Goal: Information Seeking & Learning: Compare options

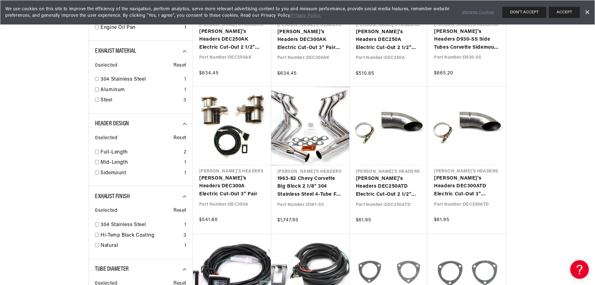
scroll to position [372, 0]
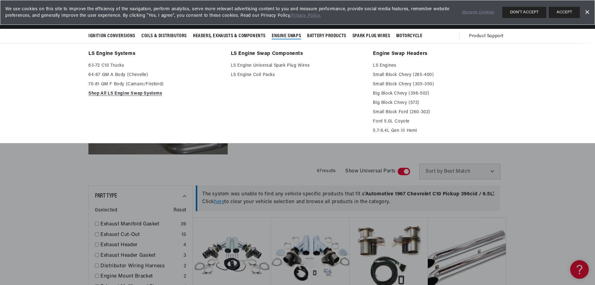
click at [286, 35] on span "Engine Swaps" at bounding box center [286, 36] width 29 height 7
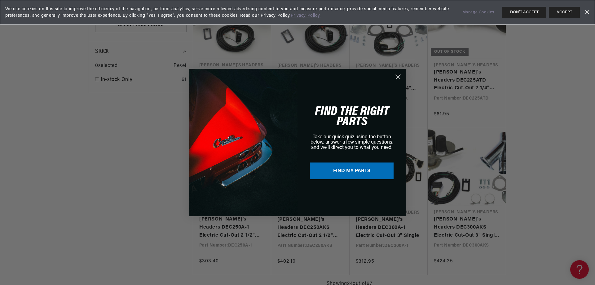
click at [398, 75] on circle "Close dialog" at bounding box center [398, 77] width 10 height 10
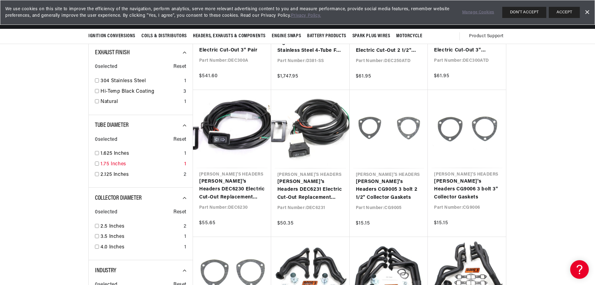
click at [95, 164] on input "checkbox" at bounding box center [97, 164] width 4 height 4
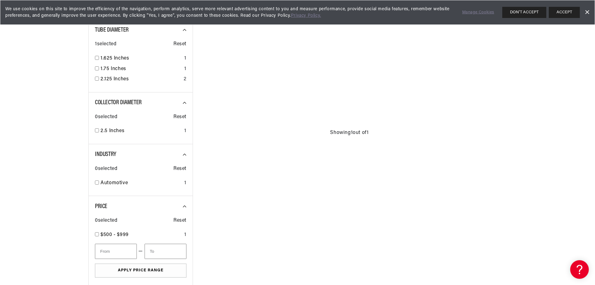
checkbox input "false"
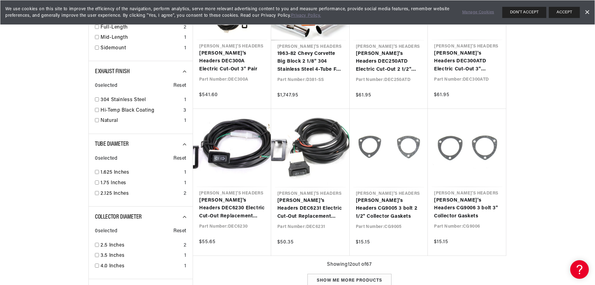
drag, startPoint x: 39, startPoint y: 145, endPoint x: 43, endPoint y: 143, distance: 4.7
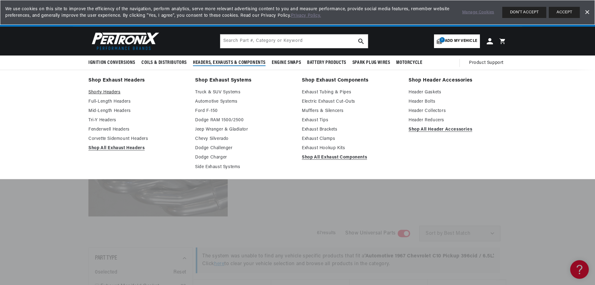
click at [110, 91] on link "Shorty Headers" at bounding box center [137, 92] width 98 height 7
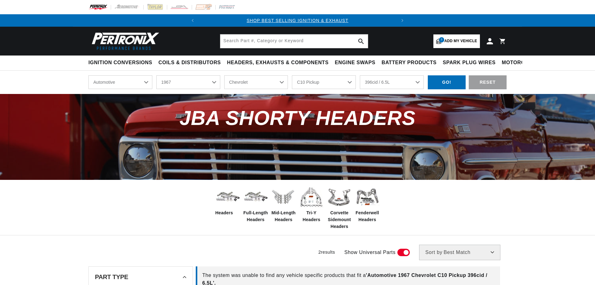
select select "1967"
select select "Chevrolet"
select select "C10-Pickup"
select select "396cid-6.5L"
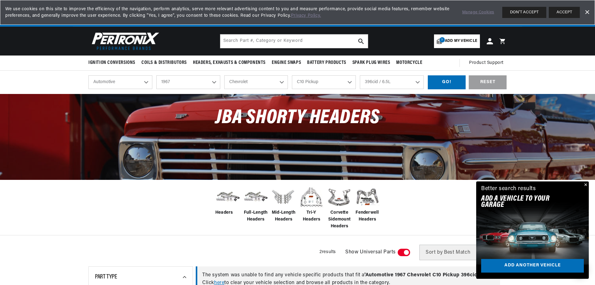
scroll to position [0, 188]
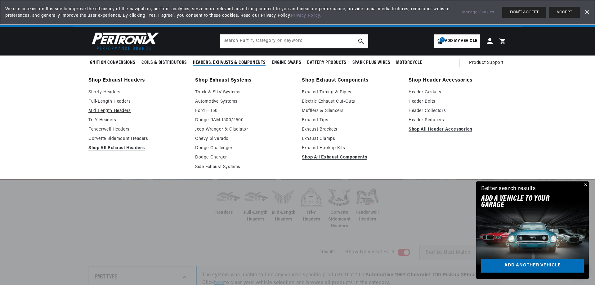
click at [102, 109] on link "Mid-Length Headers" at bounding box center [137, 110] width 98 height 7
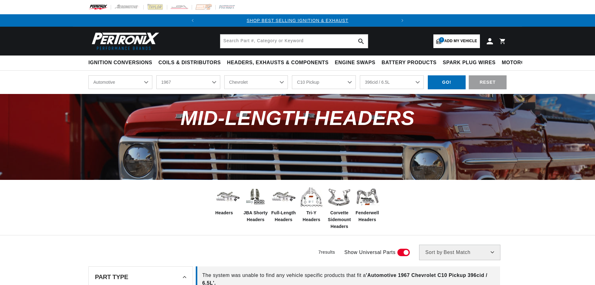
select select "1967"
select select "Chevrolet"
select select "C10-Pickup"
select select "396cid-6.5L"
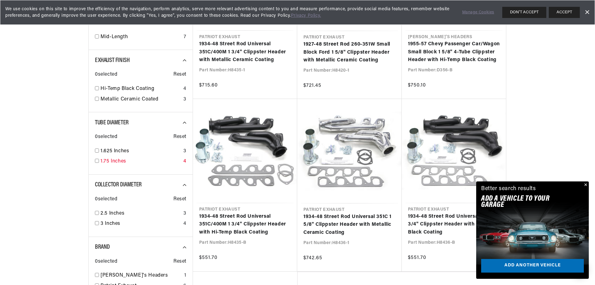
click at [97, 161] on input "checkbox" at bounding box center [97, 161] width 4 height 4
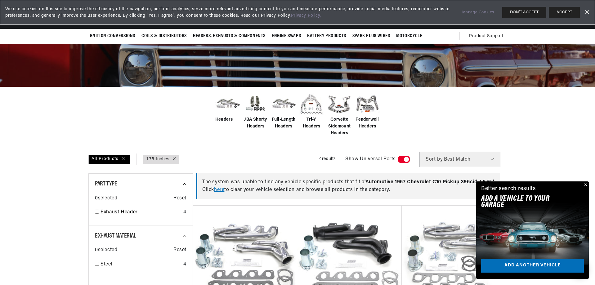
scroll to position [0, 188]
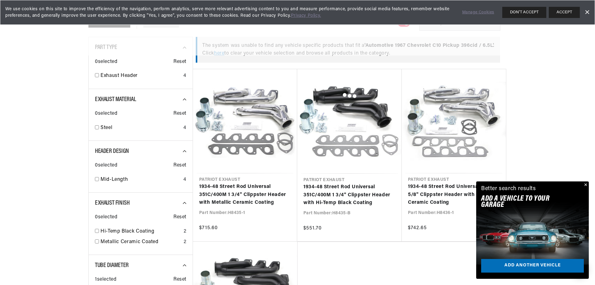
checkbox input "false"
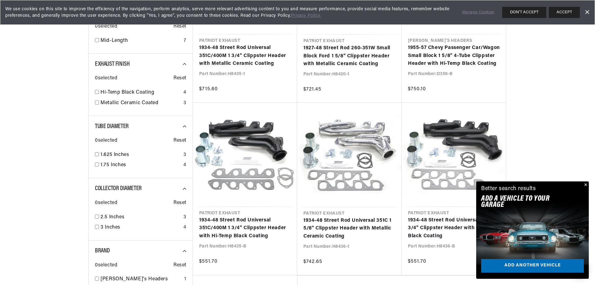
scroll to position [372, 0]
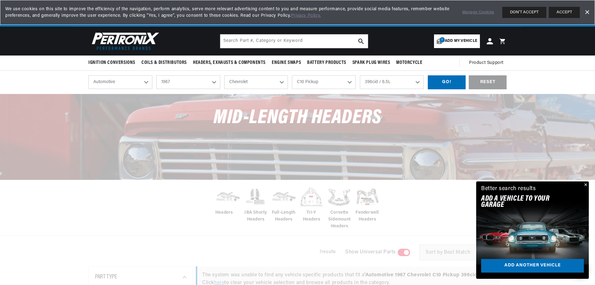
scroll to position [0, 188]
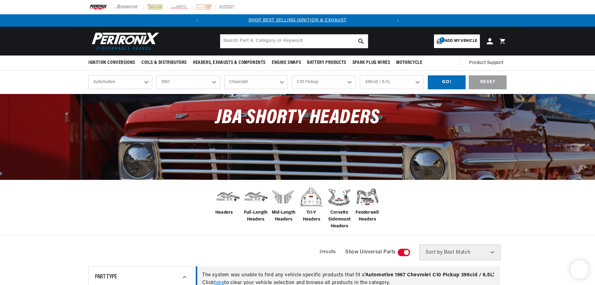
select select "1967"
select select "Chevrolet"
select select "C10-Pickup"
select select "396cid-6.5L"
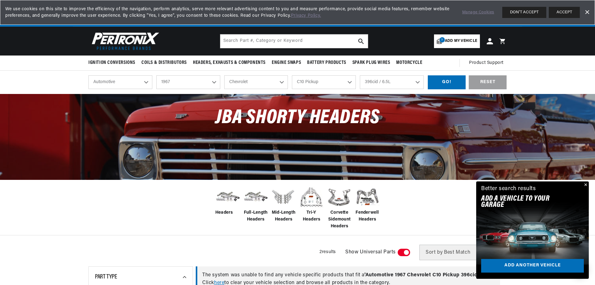
scroll to position [0, 188]
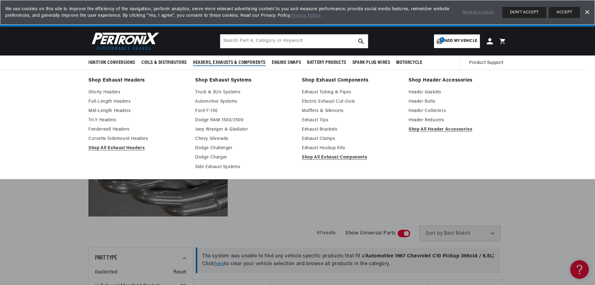
scroll to position [0, 188]
click at [116, 147] on link "Shop All Exhaust Headers" at bounding box center [137, 147] width 98 height 7
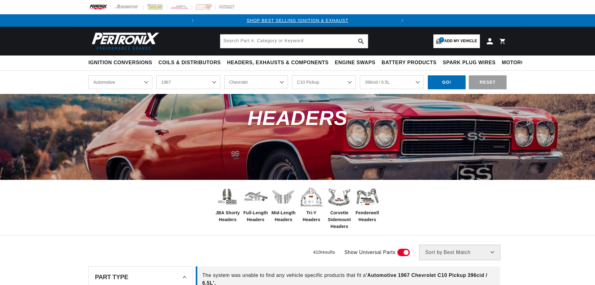
select select "1967"
select select "Chevrolet"
select select "C10-Pickup"
select select "396cid-6.5L"
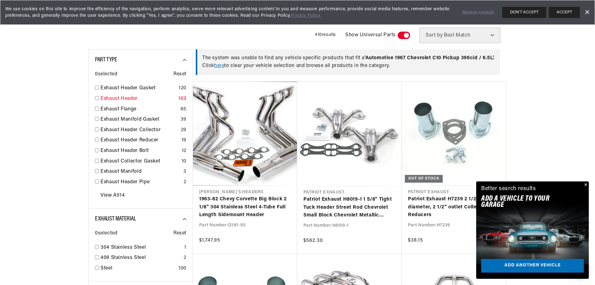
click at [97, 97] on input "checkbox" at bounding box center [97, 98] width 4 height 4
checkbox input "false"
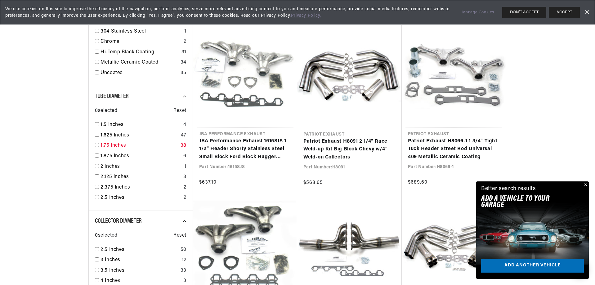
click at [96, 145] on input "checkbox" at bounding box center [97, 145] width 4 height 4
checkbox input "true"
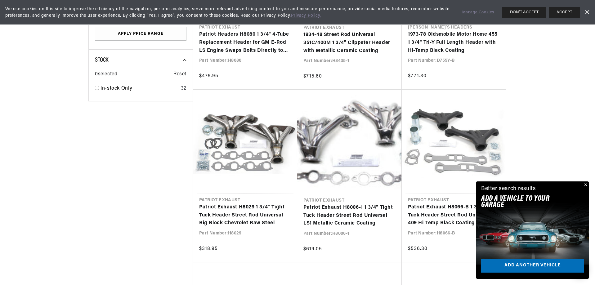
scroll to position [0, 188]
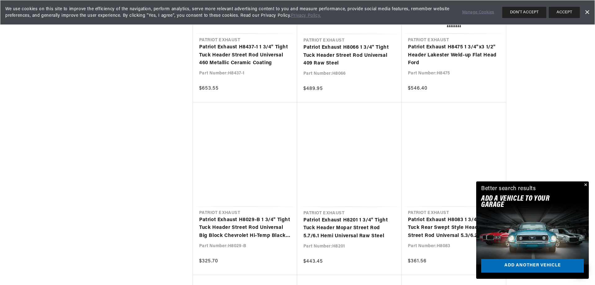
scroll to position [2046, 0]
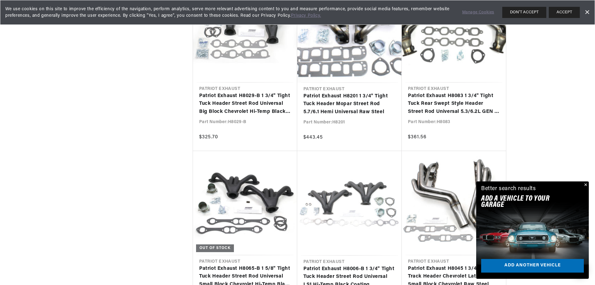
click at [587, 186] on button "Close" at bounding box center [584, 184] width 7 height 7
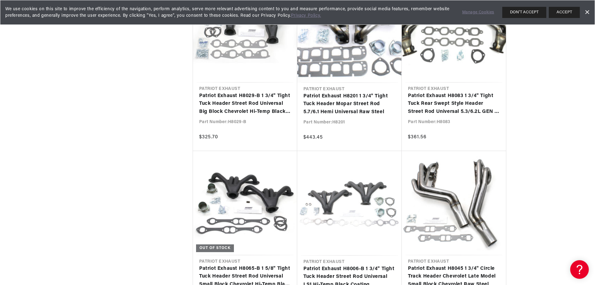
scroll to position [0, 188]
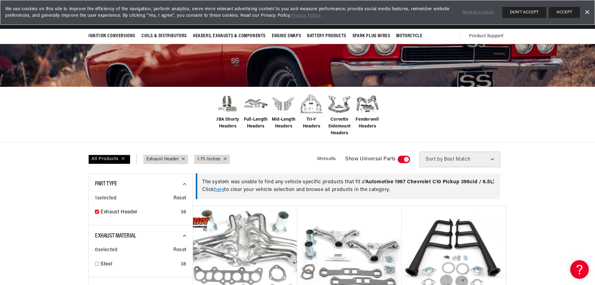
scroll to position [0, 188]
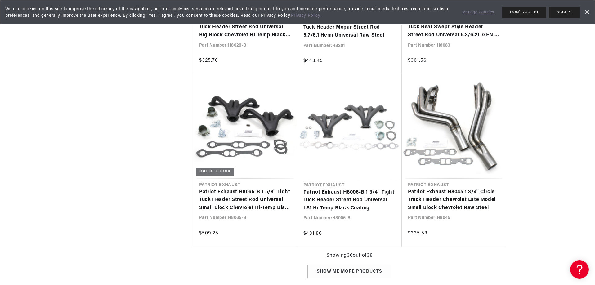
scroll to position [2130, 0]
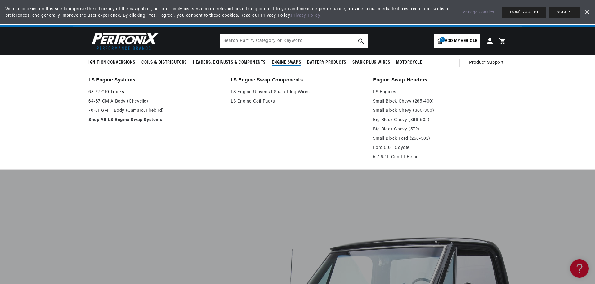
scroll to position [0, 188]
click at [105, 101] on link "64-67 GM A Body (Chevelle)" at bounding box center [155, 101] width 134 height 7
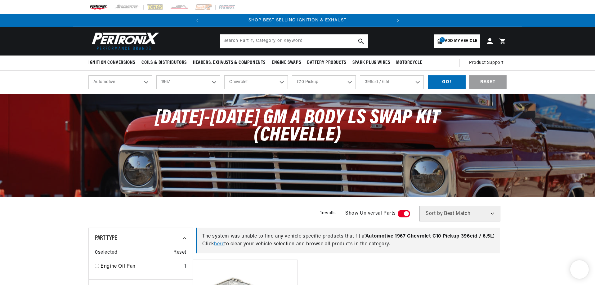
select select "1967"
select select "Chevrolet"
select select "C10-Pickup"
select select "396cid-6.5L"
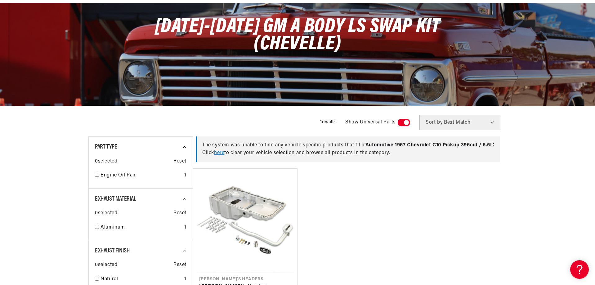
scroll to position [217, 0]
